Goal: Task Accomplishment & Management: Manage account settings

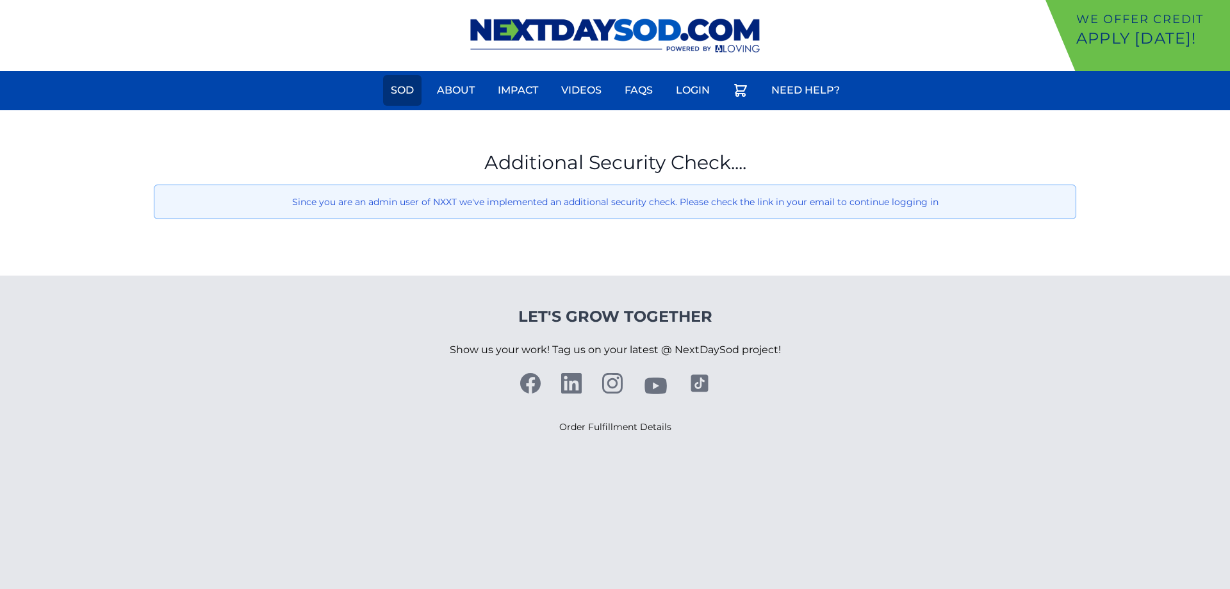
click at [404, 92] on link "Sod" at bounding box center [402, 90] width 38 height 31
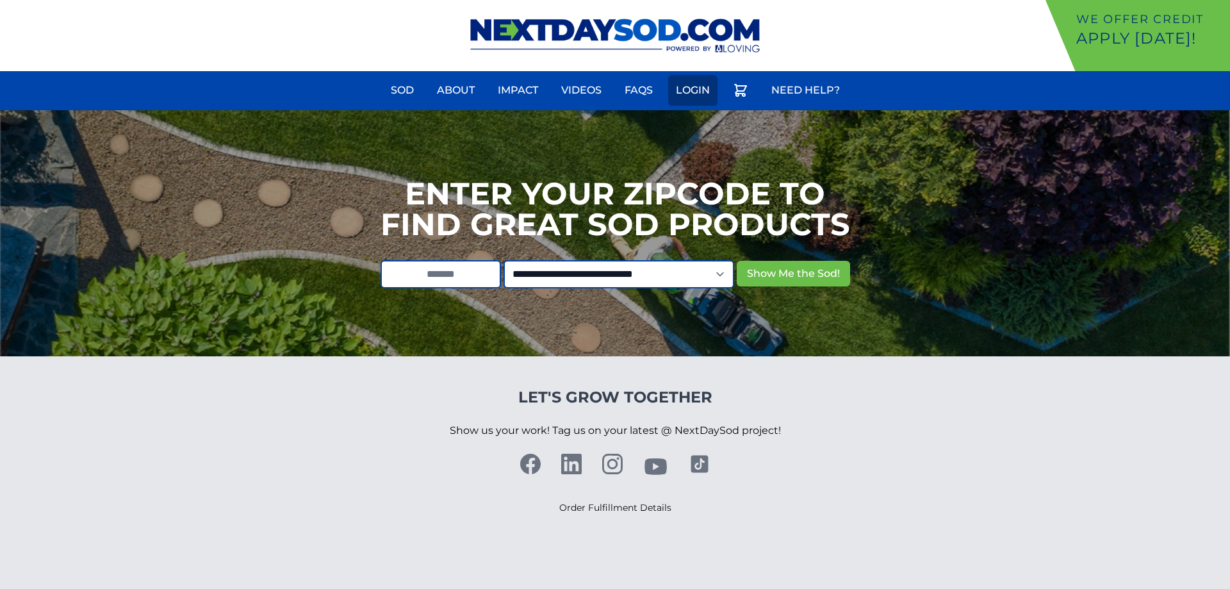
click at [677, 94] on link "Login" at bounding box center [692, 90] width 49 height 31
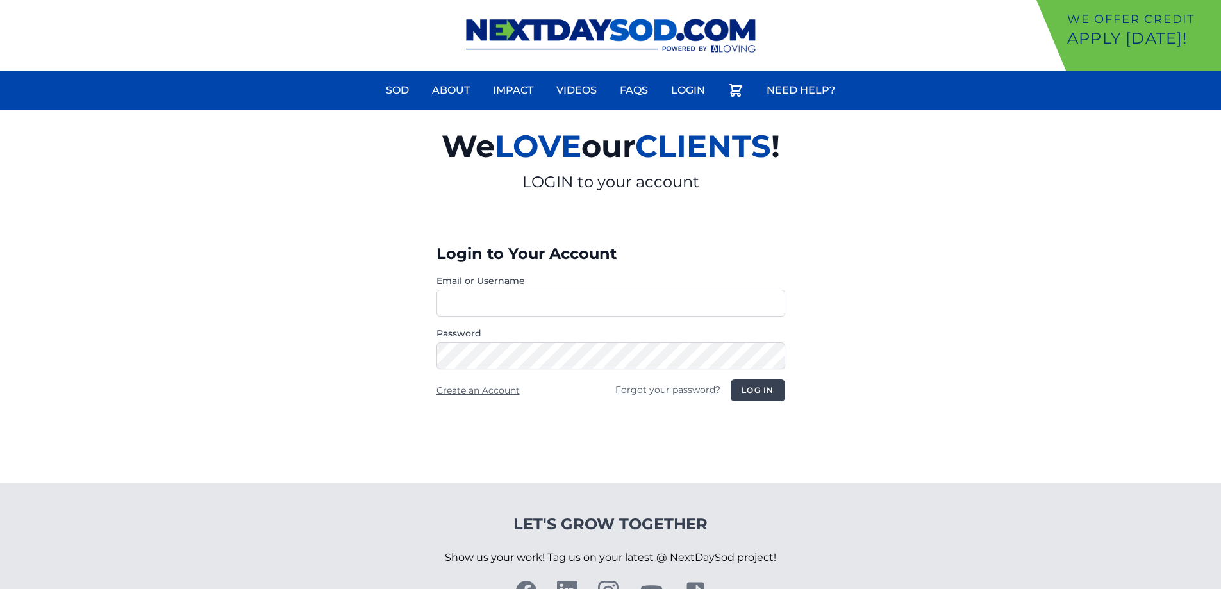
type input "**********"
click at [764, 386] on button "Log in" at bounding box center [758, 390] width 54 height 22
